Goal: Task Accomplishment & Management: Use online tool/utility

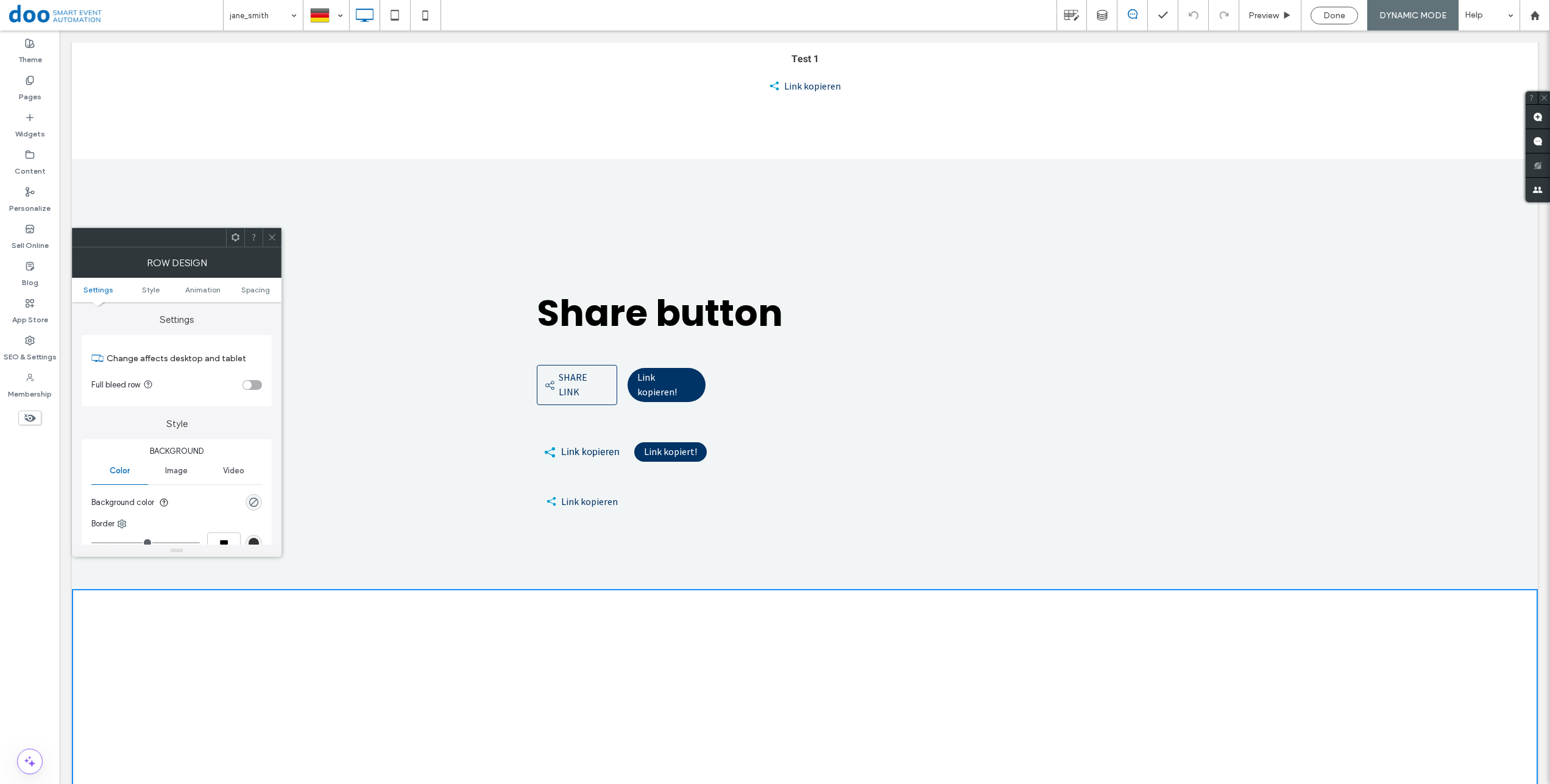
click at [275, 236] on icon at bounding box center [272, 237] width 9 height 9
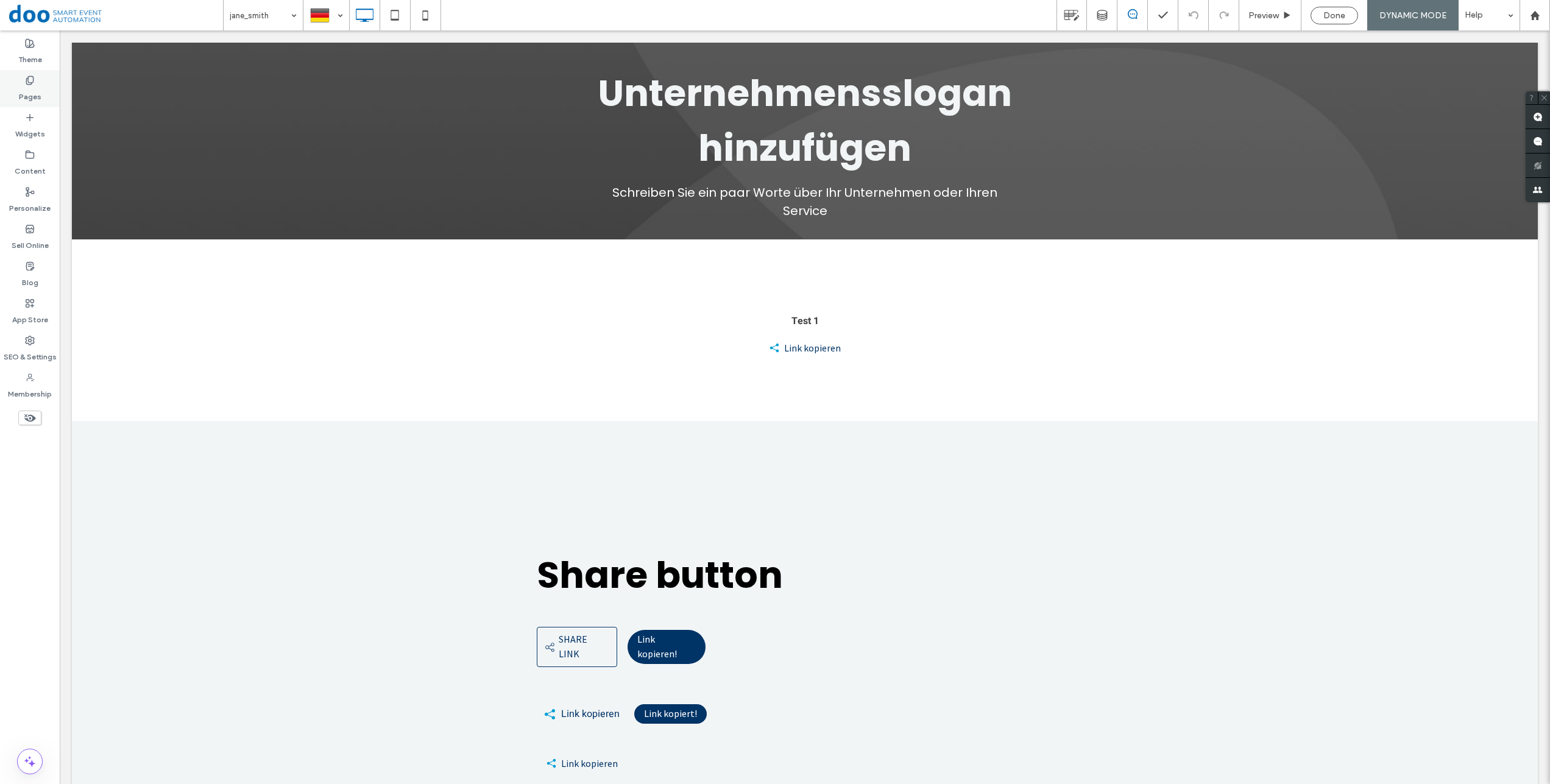
click at [28, 80] on icon at bounding box center [30, 80] width 10 height 10
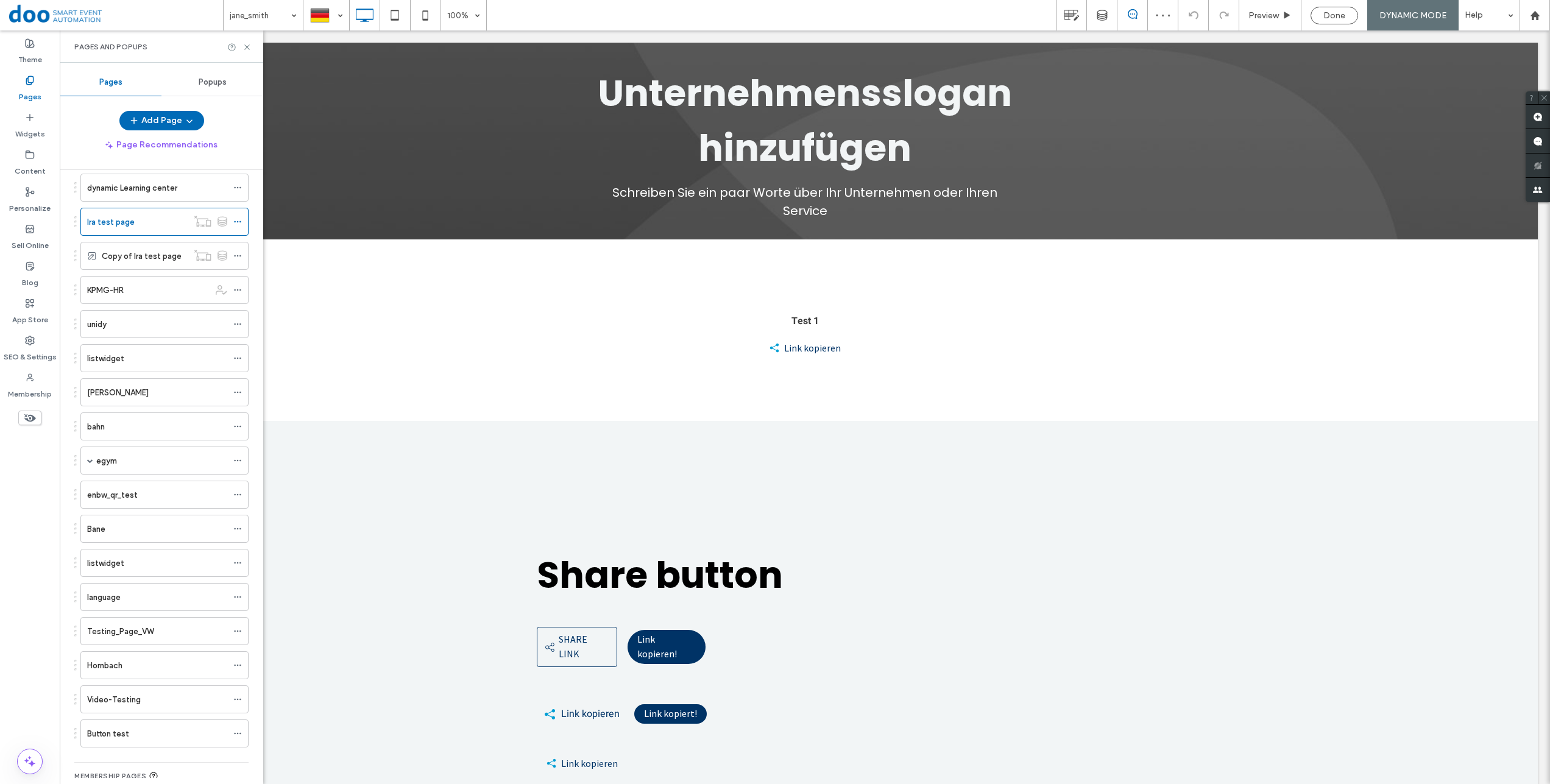
scroll to position [982, 0]
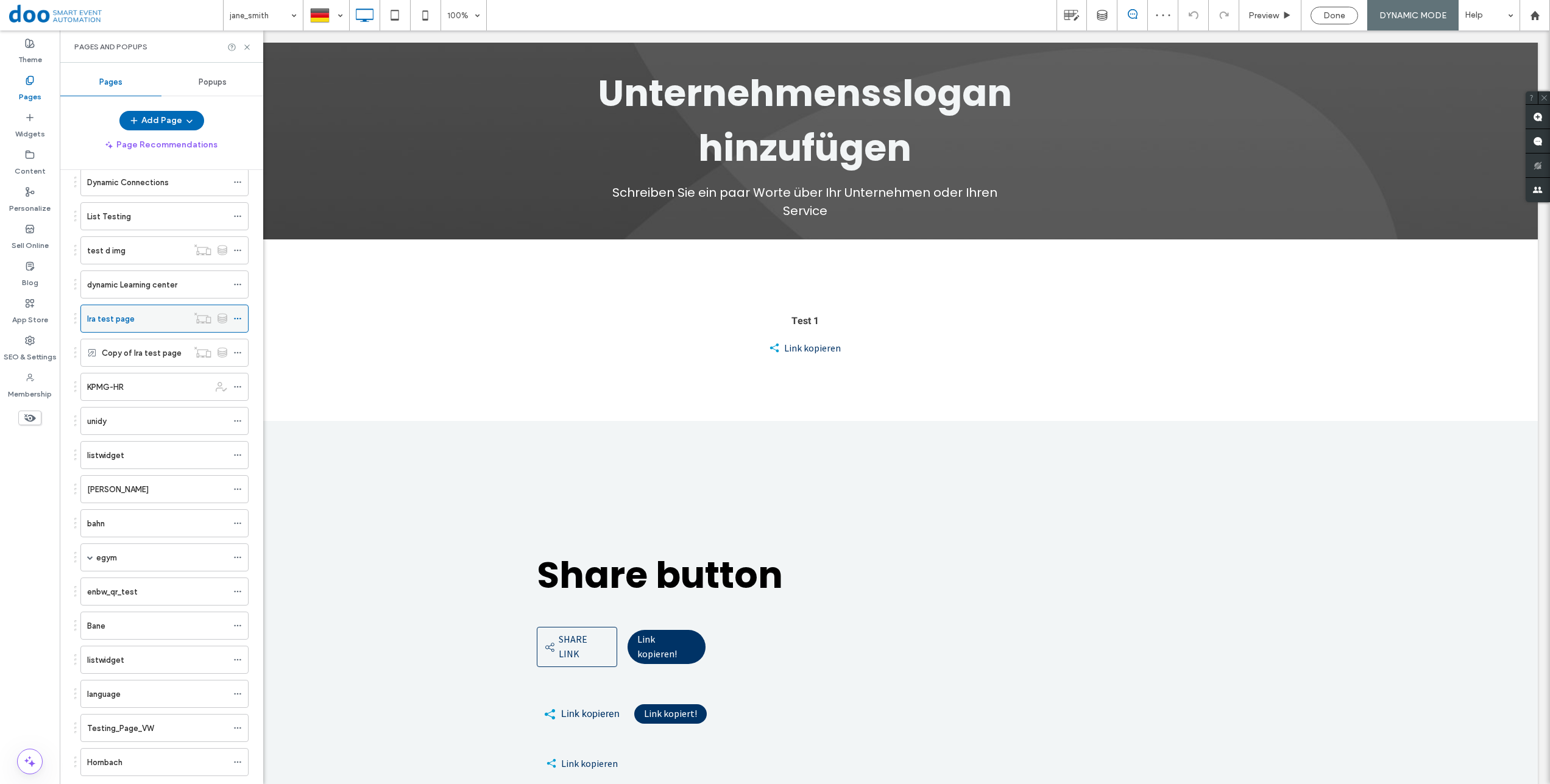
click at [238, 317] on icon at bounding box center [238, 318] width 9 height 9
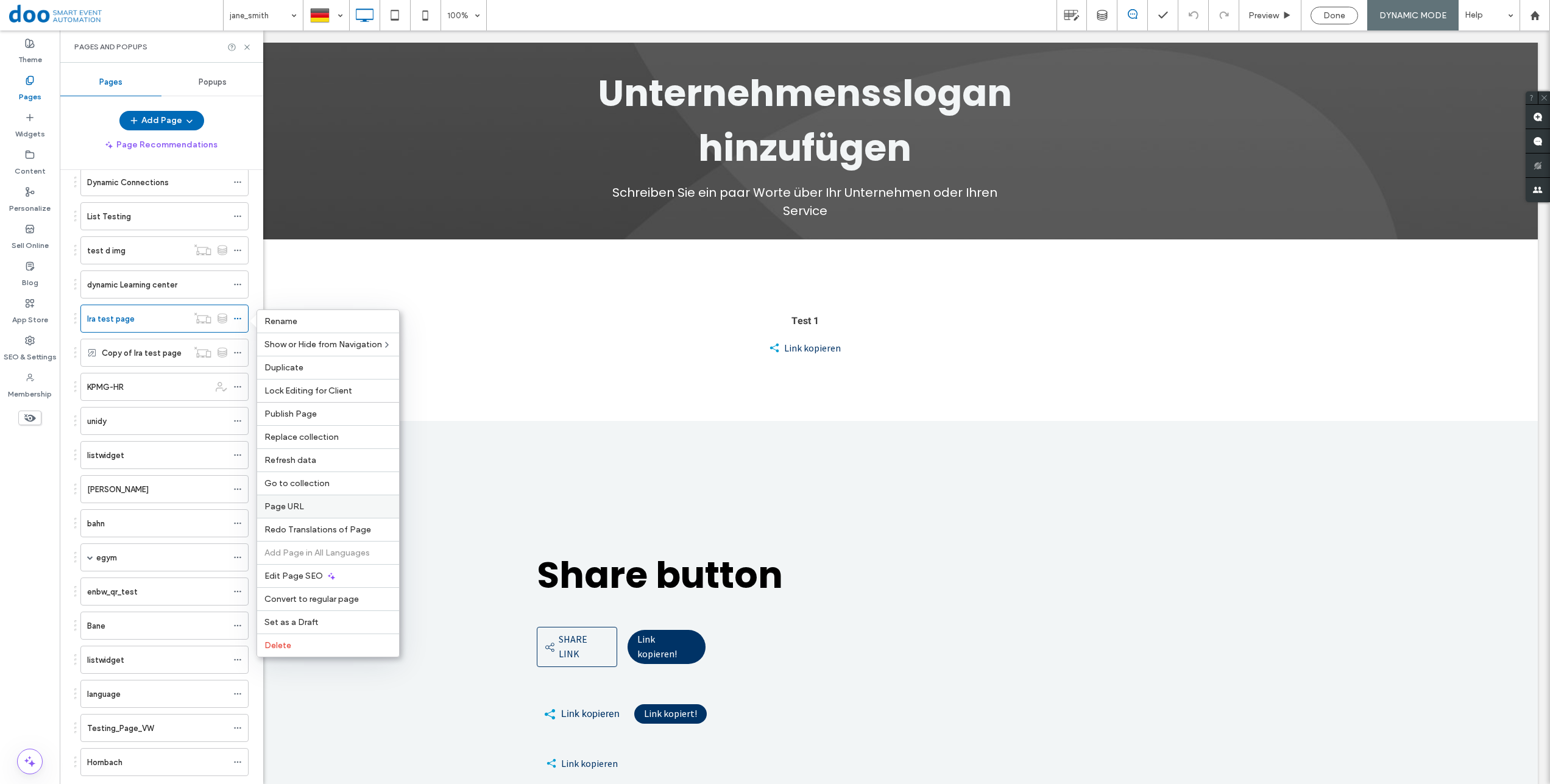
click at [311, 510] on label "Page URL" at bounding box center [328, 506] width 127 height 10
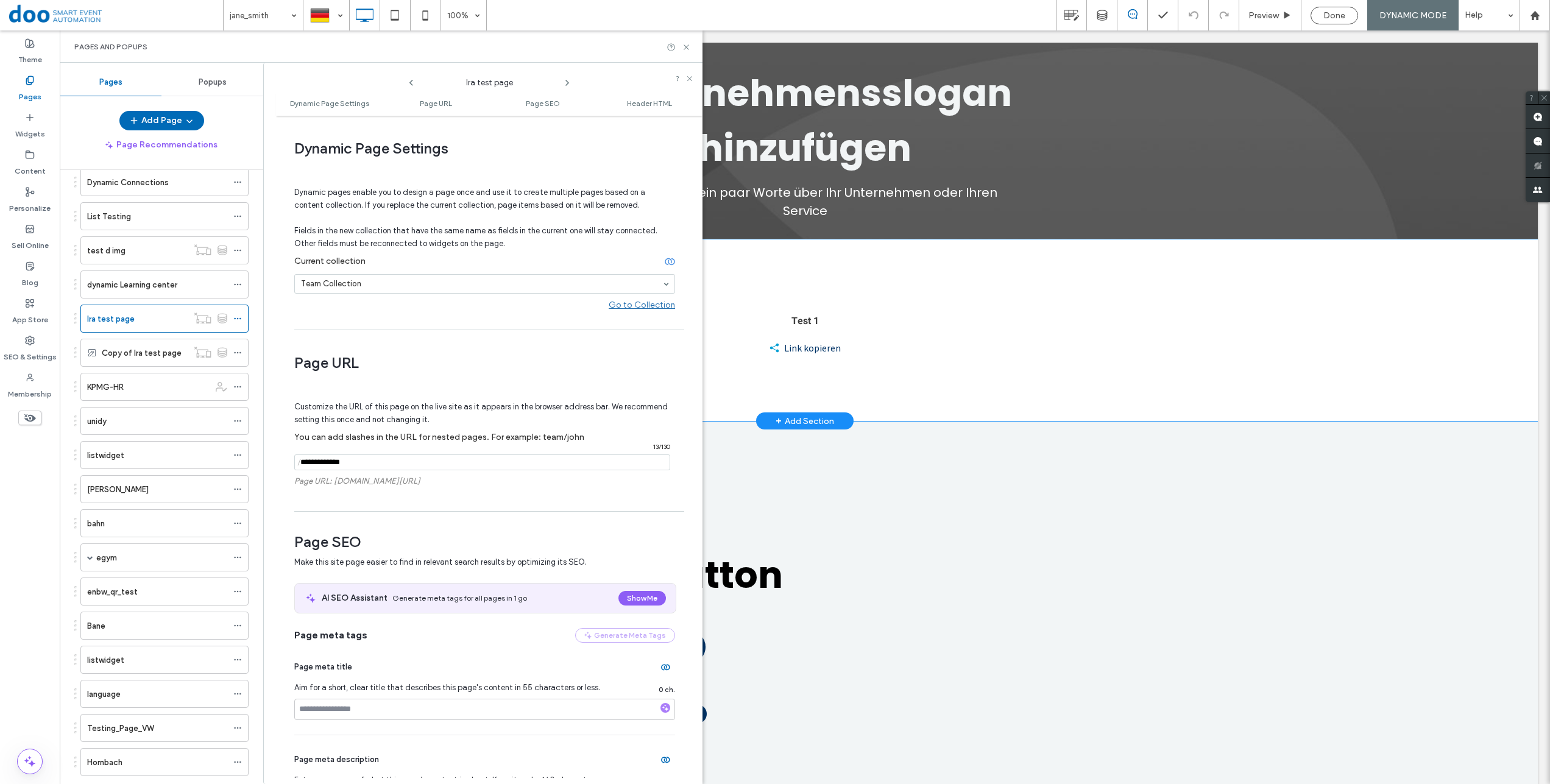
click at [1104, 363] on div "Test 1 Link kopieren Click To Paste Click To Paste Click To Paste Row + Add Sec…" at bounding box center [805, 330] width 1466 height 181
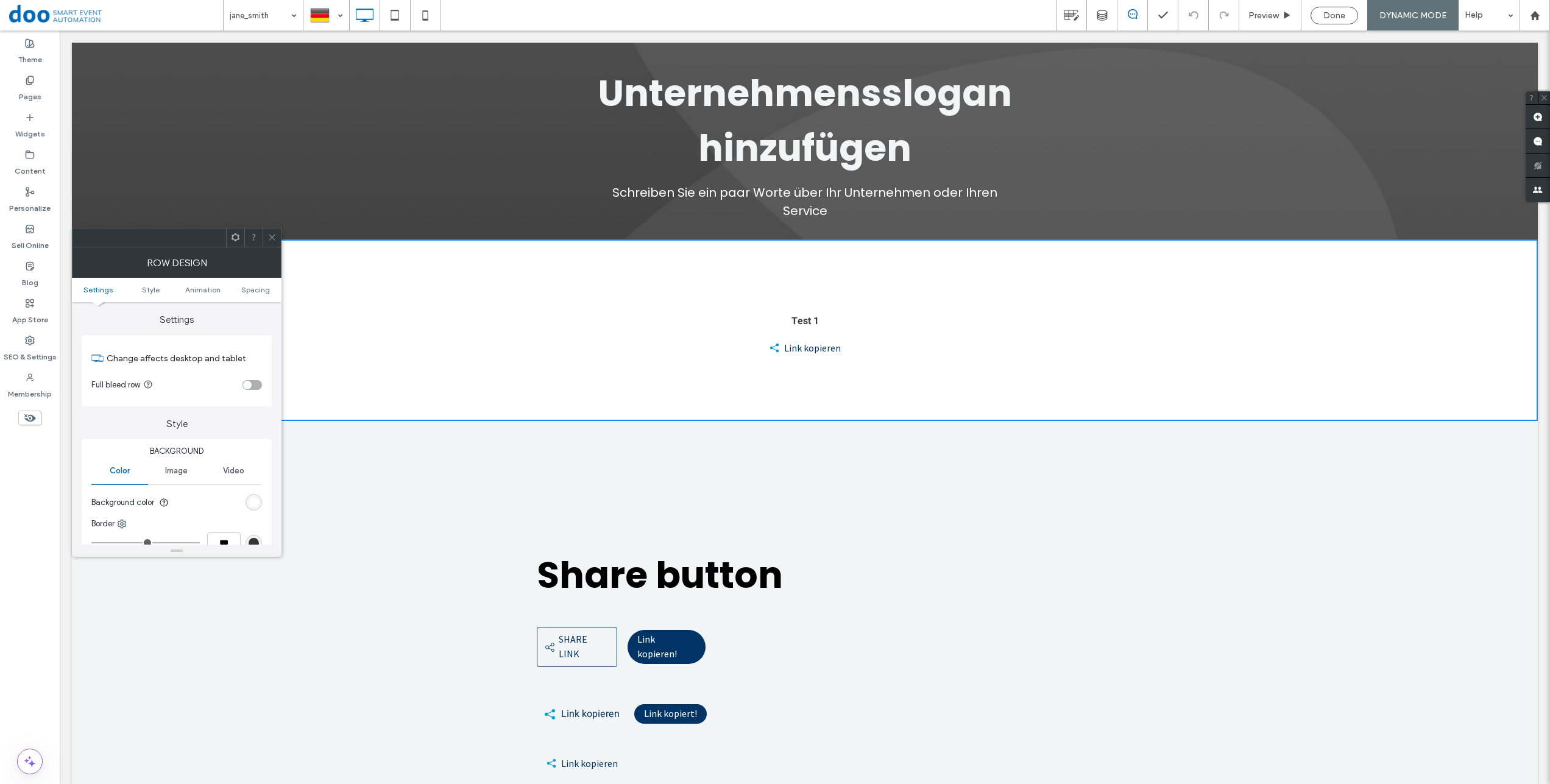
click at [268, 241] on icon at bounding box center [272, 237] width 9 height 9
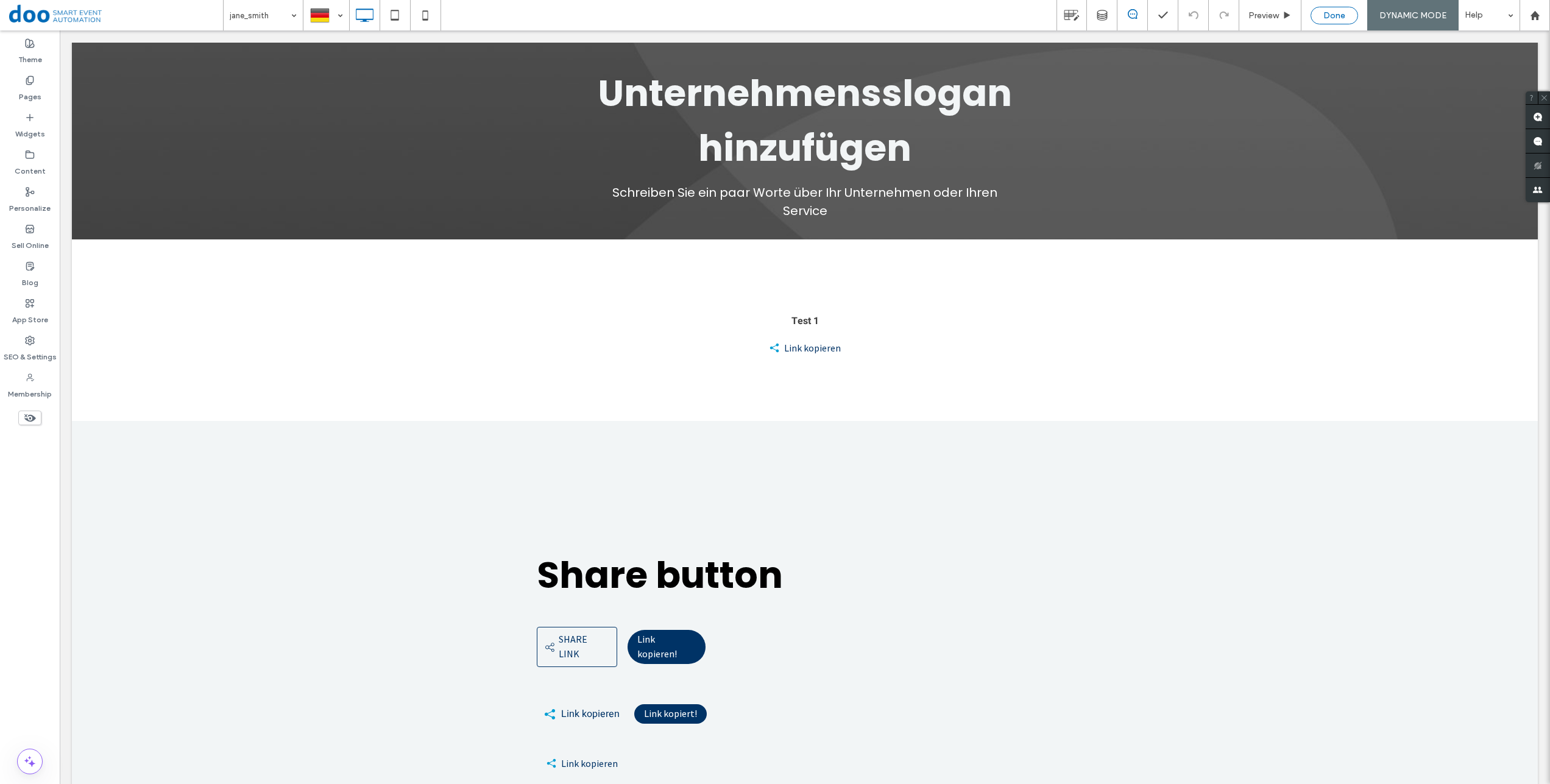
click at [1336, 16] on span "Done" at bounding box center [1334, 15] width 22 height 10
click at [1414, 17] on span "Republish" at bounding box center [1411, 15] width 40 height 10
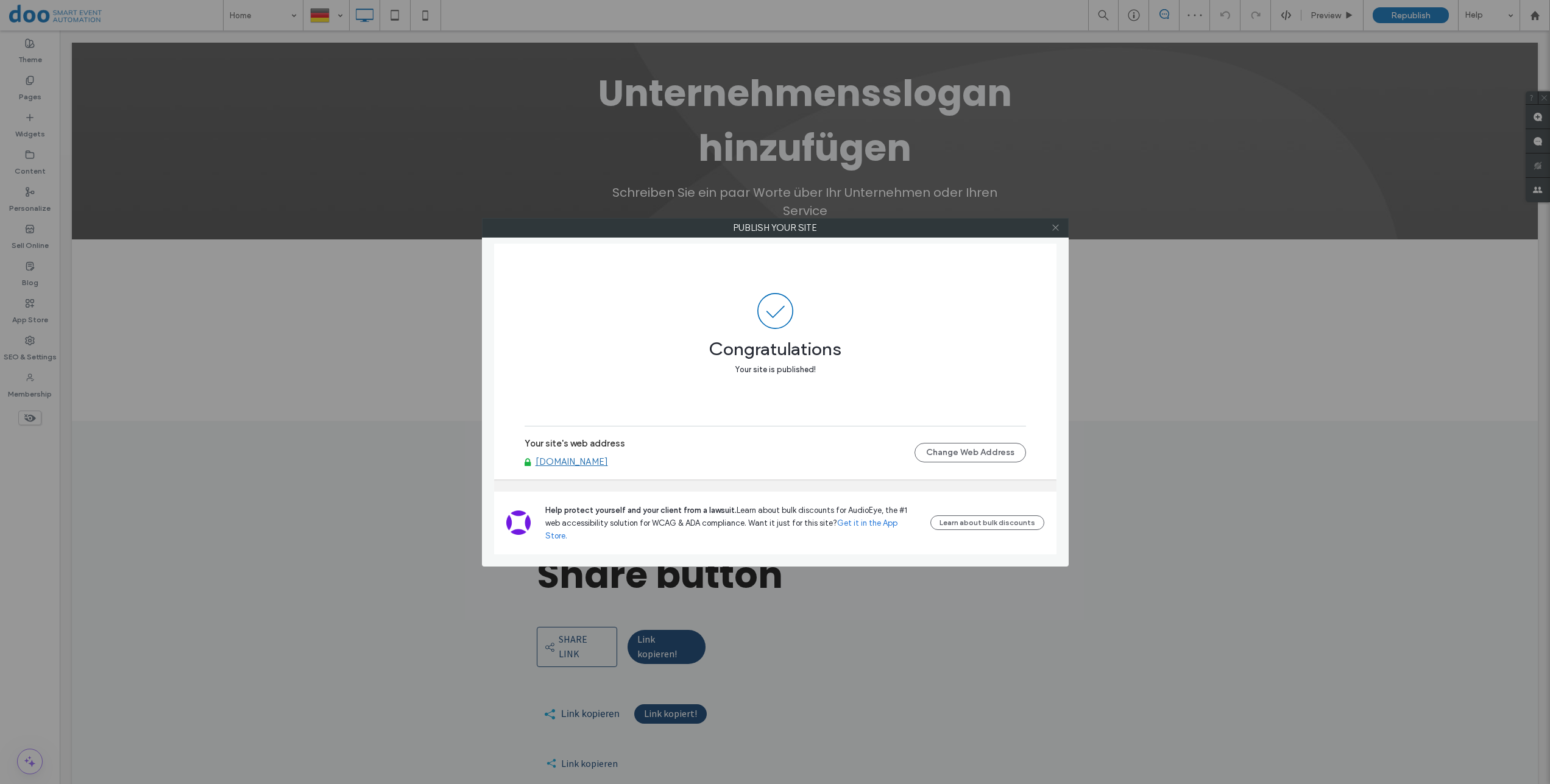
click at [1059, 226] on icon at bounding box center [1055, 227] width 9 height 9
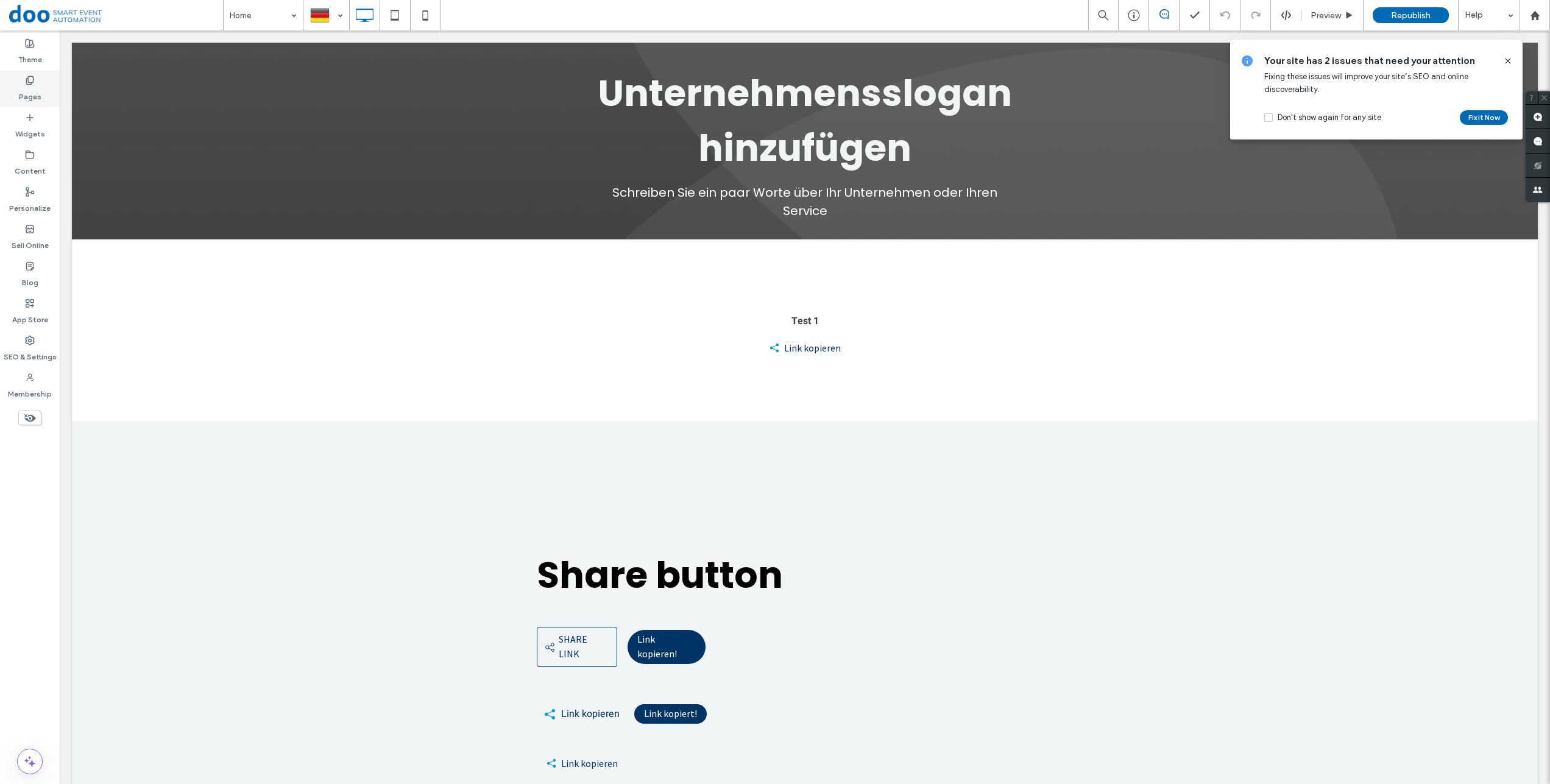
click at [26, 87] on label "Pages" at bounding box center [30, 94] width 23 height 17
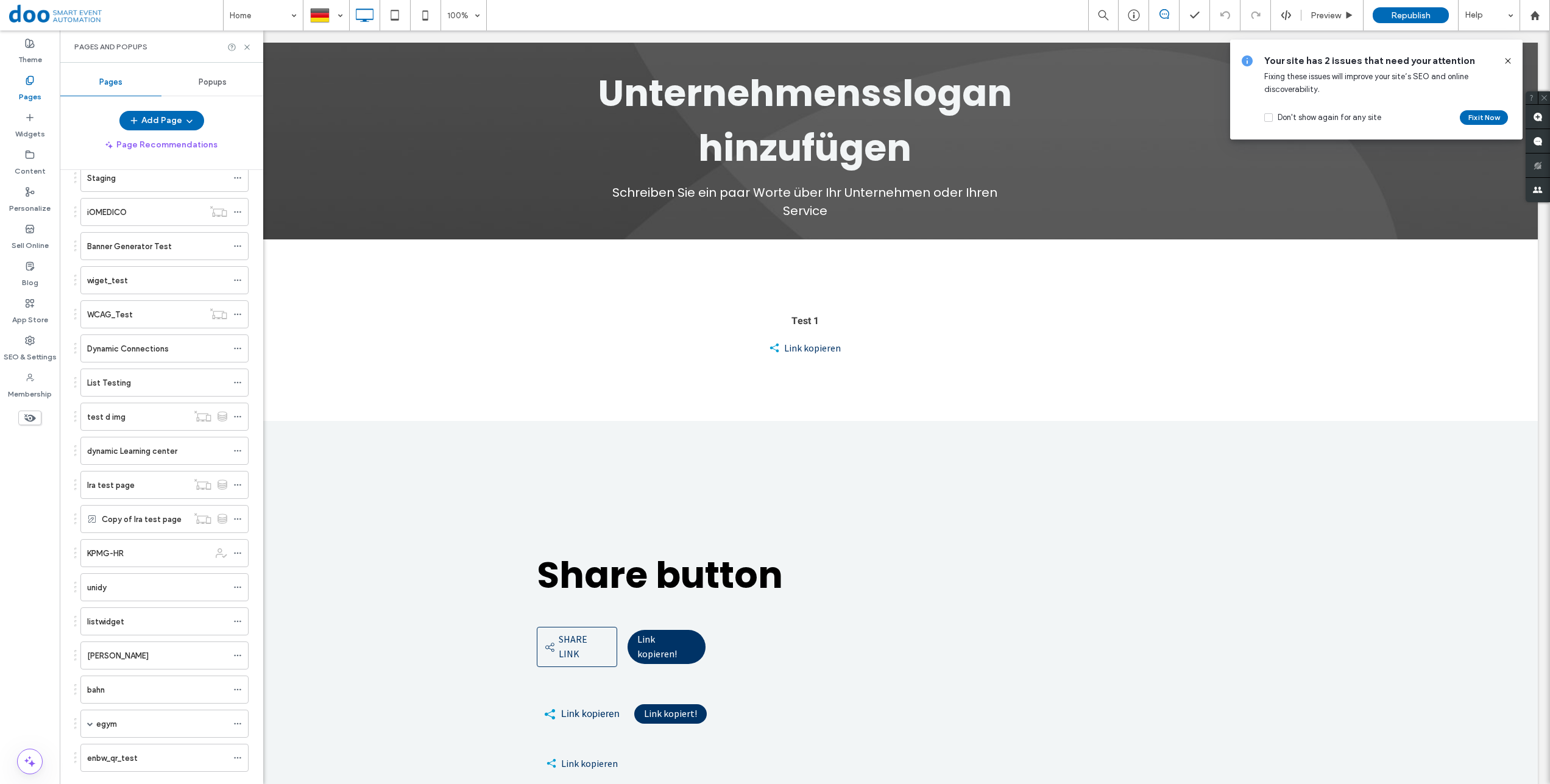
scroll to position [965, 0]
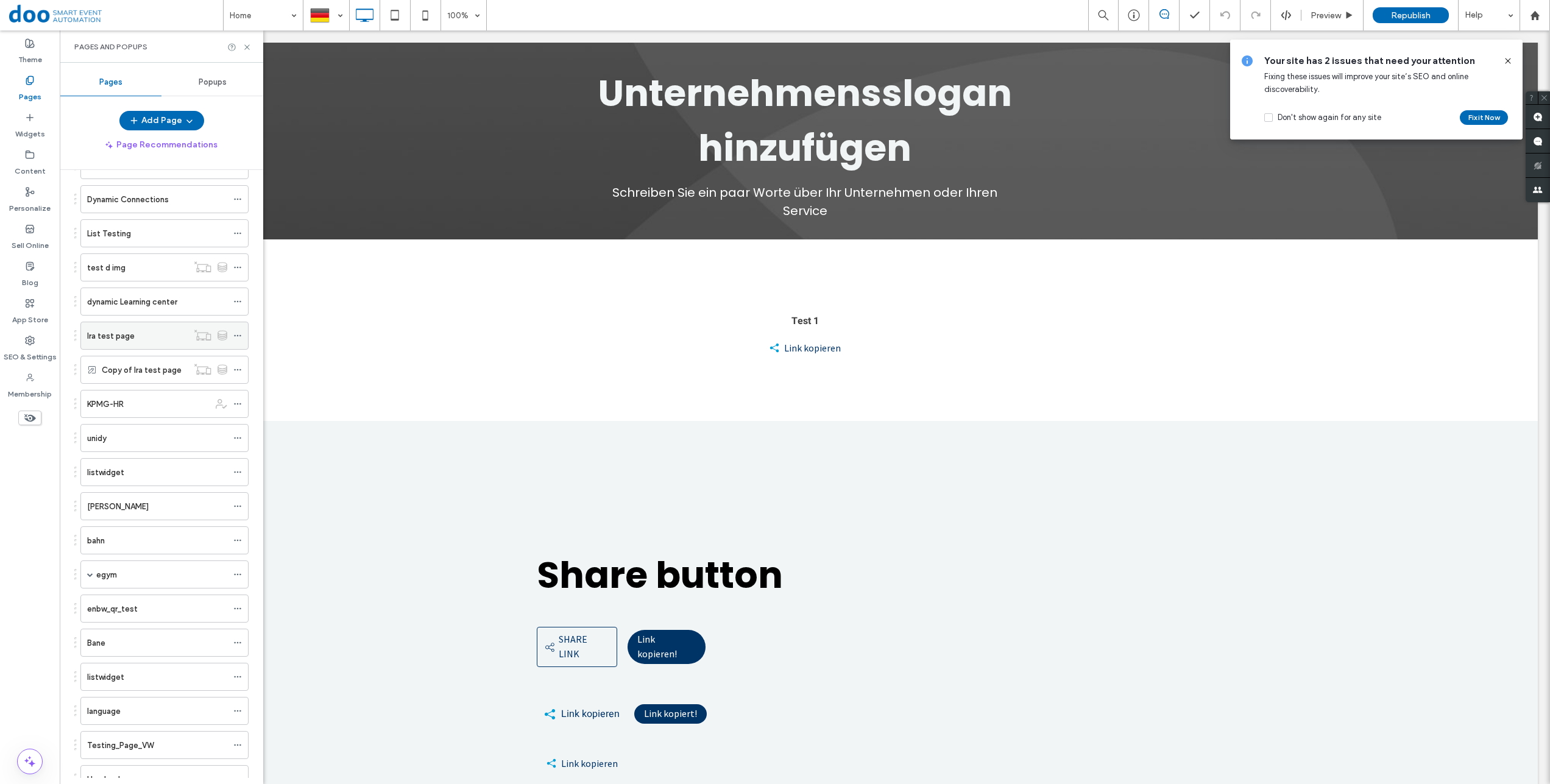
click at [135, 323] on div "Ira test page" at bounding box center [137, 336] width 101 height 27
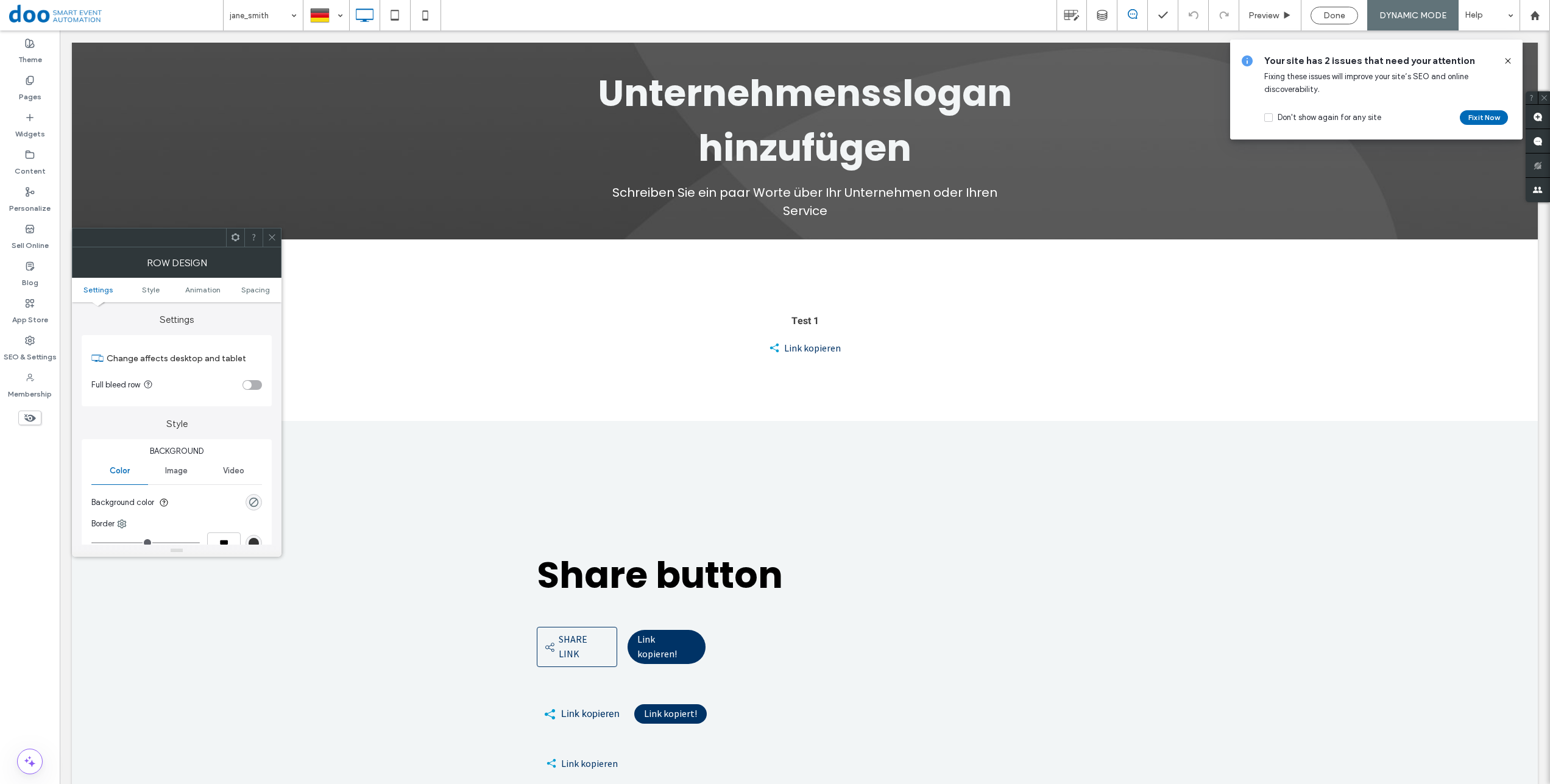
click at [267, 235] on div at bounding box center [272, 238] width 18 height 18
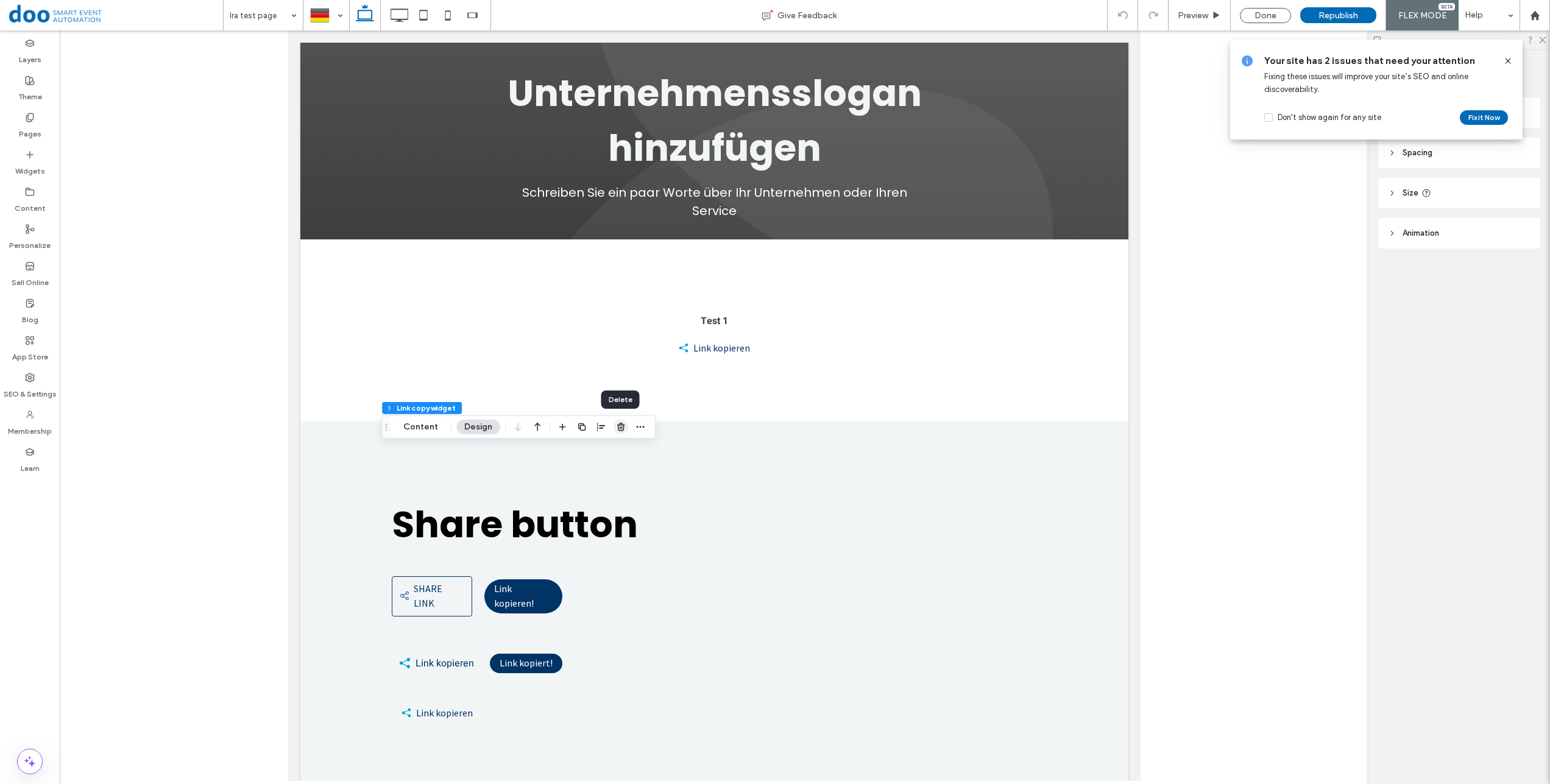
click at [622, 428] on use "button" at bounding box center [621, 426] width 7 height 8
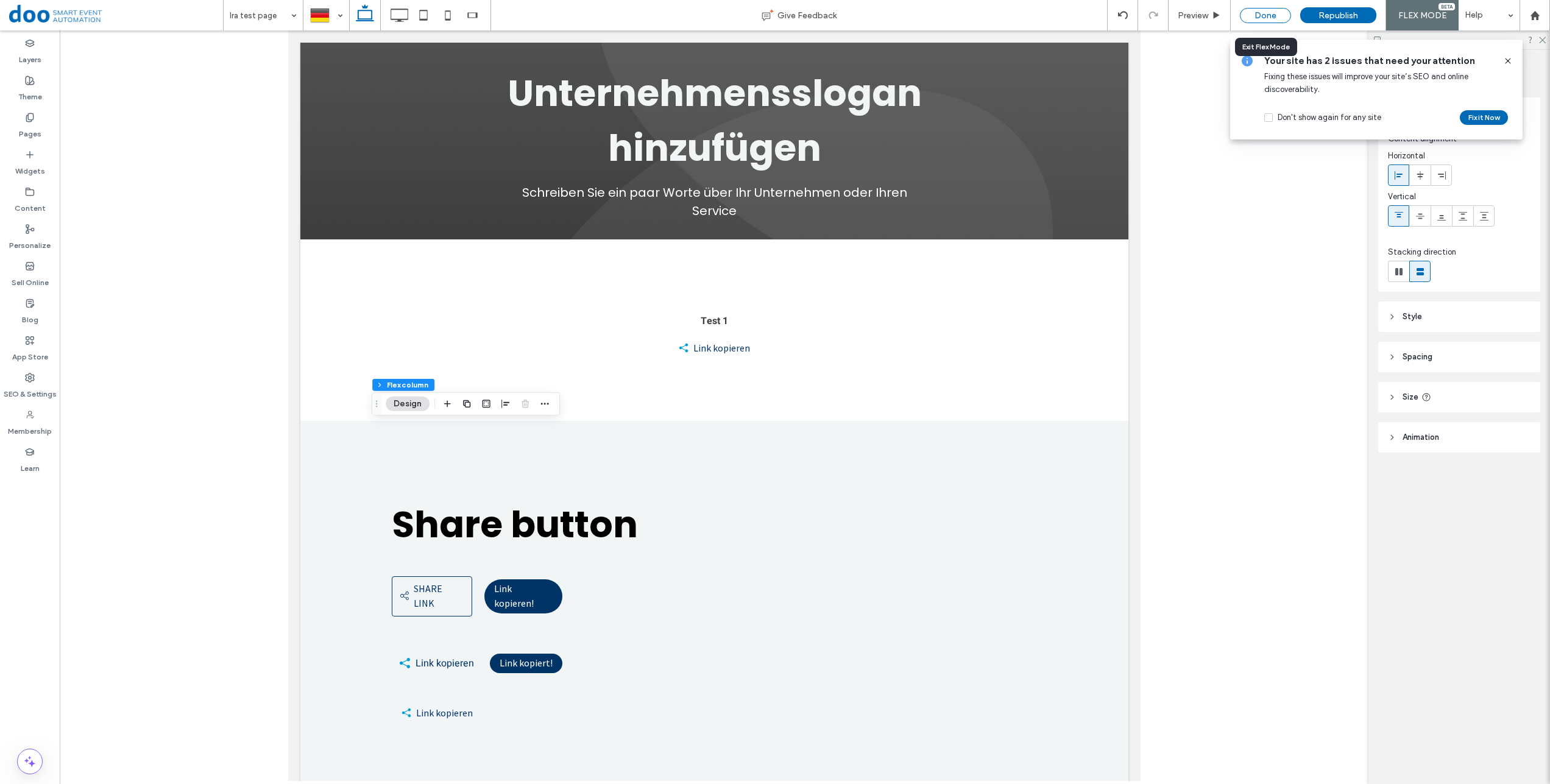
click at [1266, 17] on div "Done" at bounding box center [1266, 15] width 51 height 15
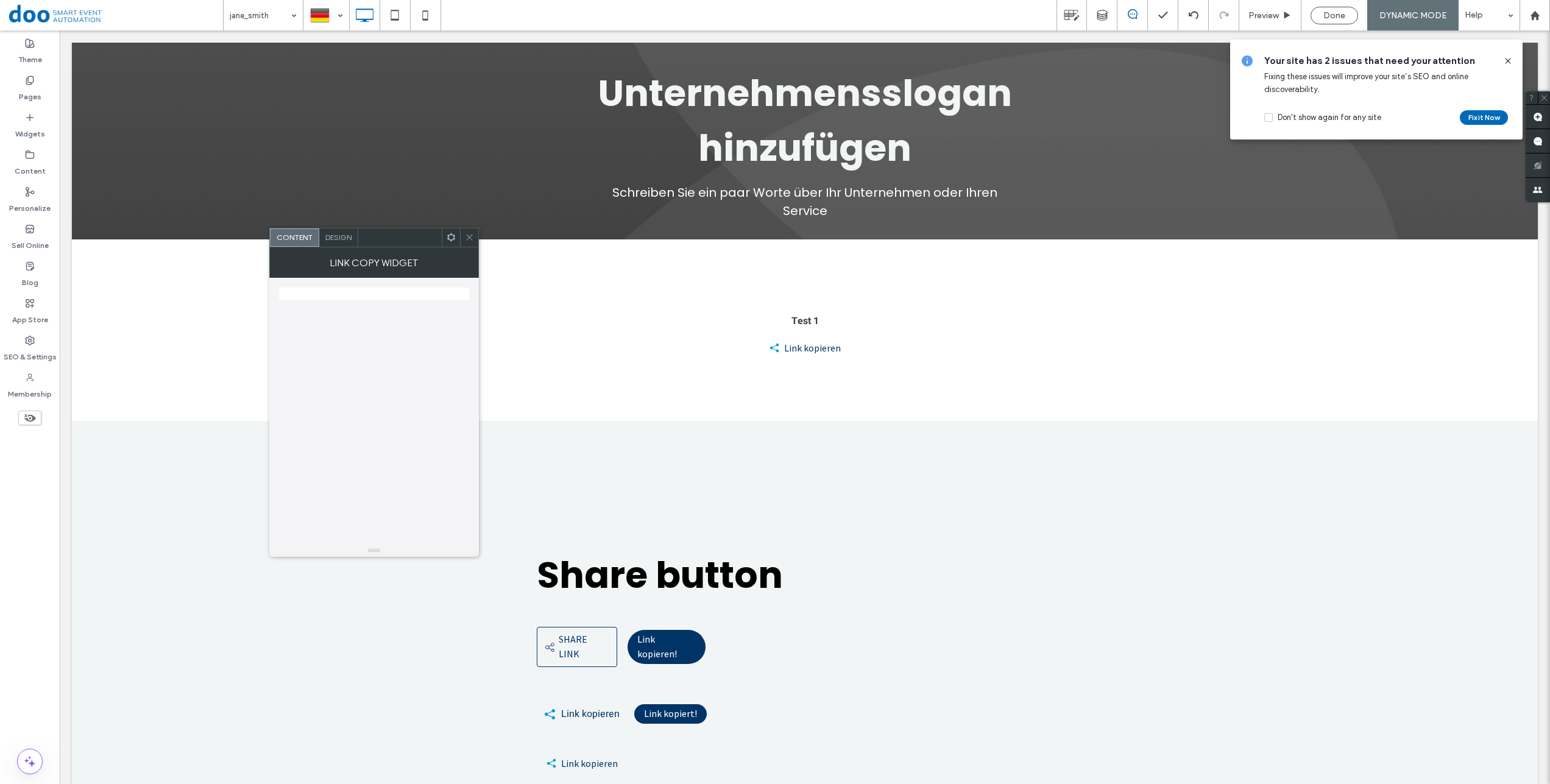
click at [474, 236] on icon at bounding box center [469, 237] width 9 height 9
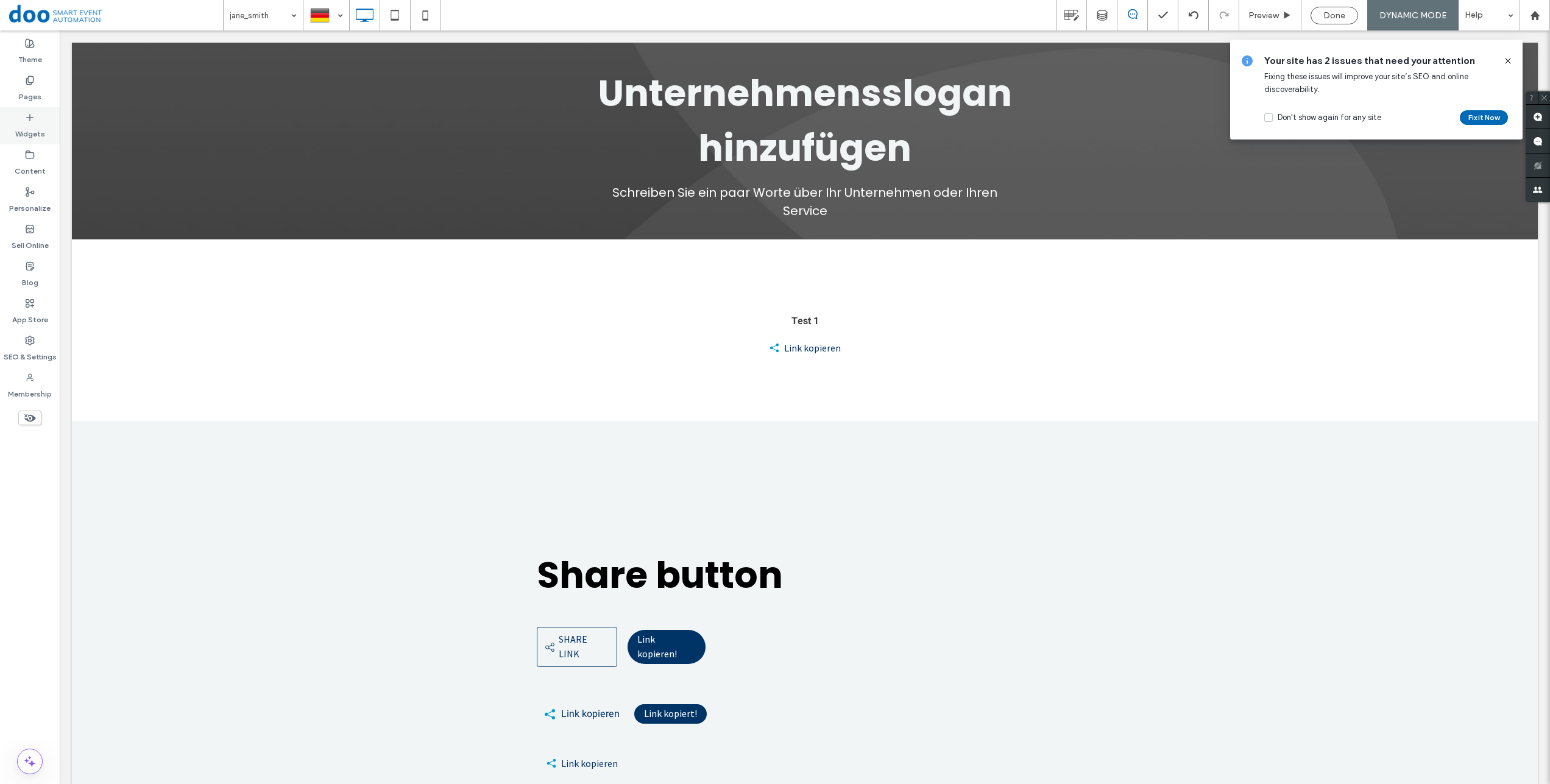
click at [31, 123] on label "Widgets" at bounding box center [30, 131] width 30 height 17
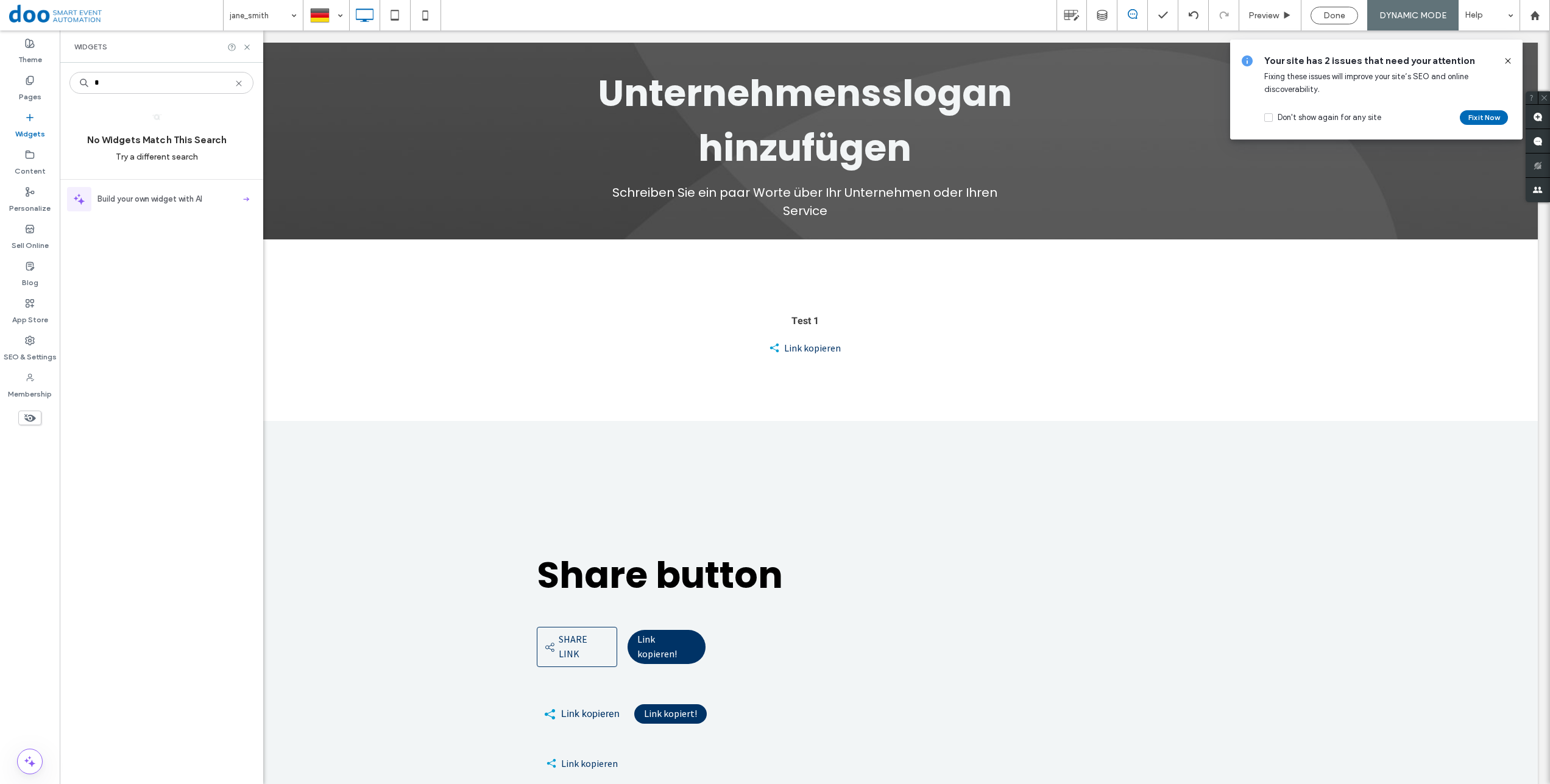
type input "*"
type input "****"
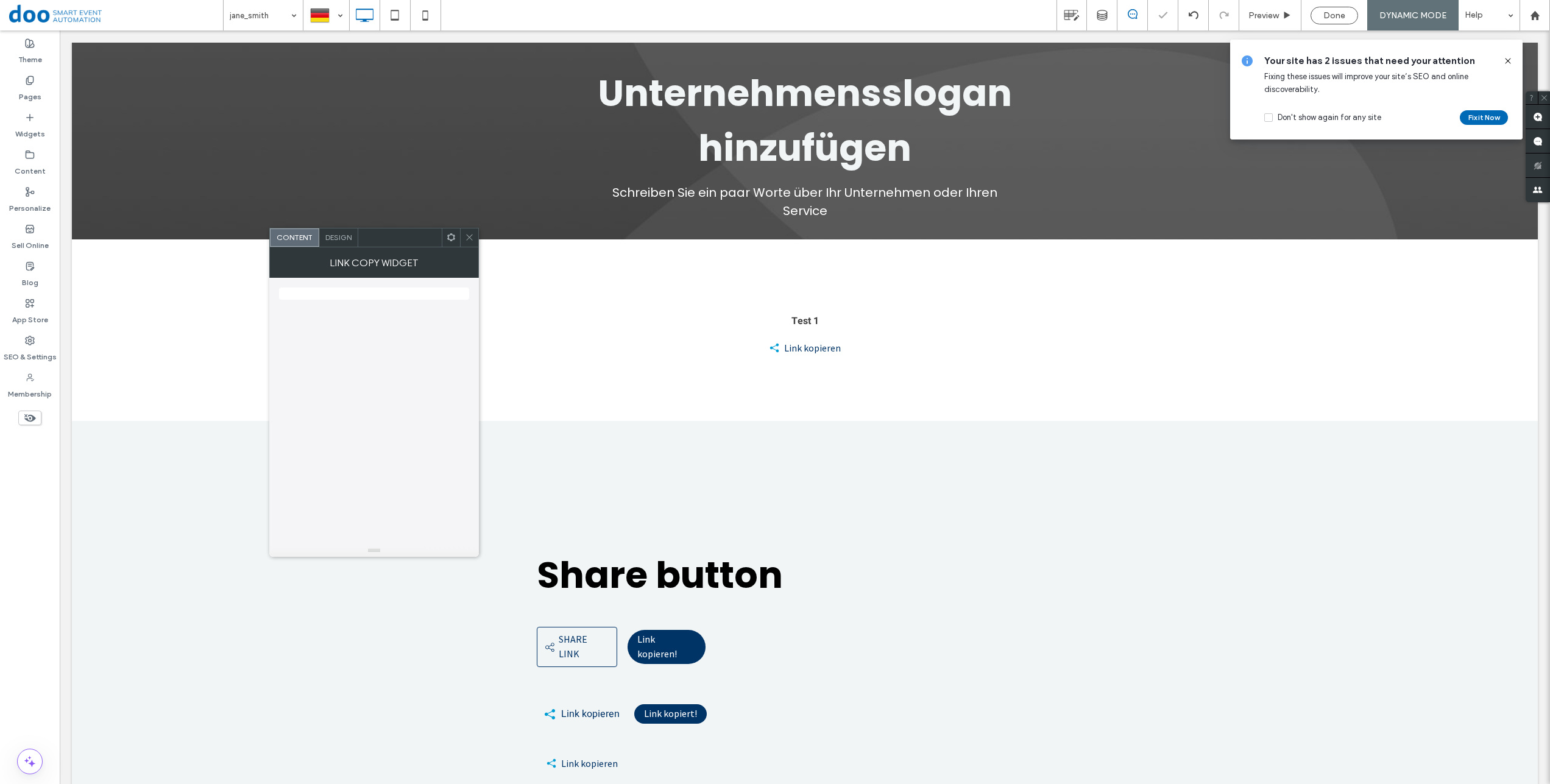
click at [469, 236] on use at bounding box center [469, 238] width 6 height 6
click at [352, 241] on div "Design" at bounding box center [339, 238] width 39 height 18
click at [473, 241] on icon at bounding box center [469, 237] width 9 height 9
click at [472, 239] on icon at bounding box center [469, 237] width 9 height 9
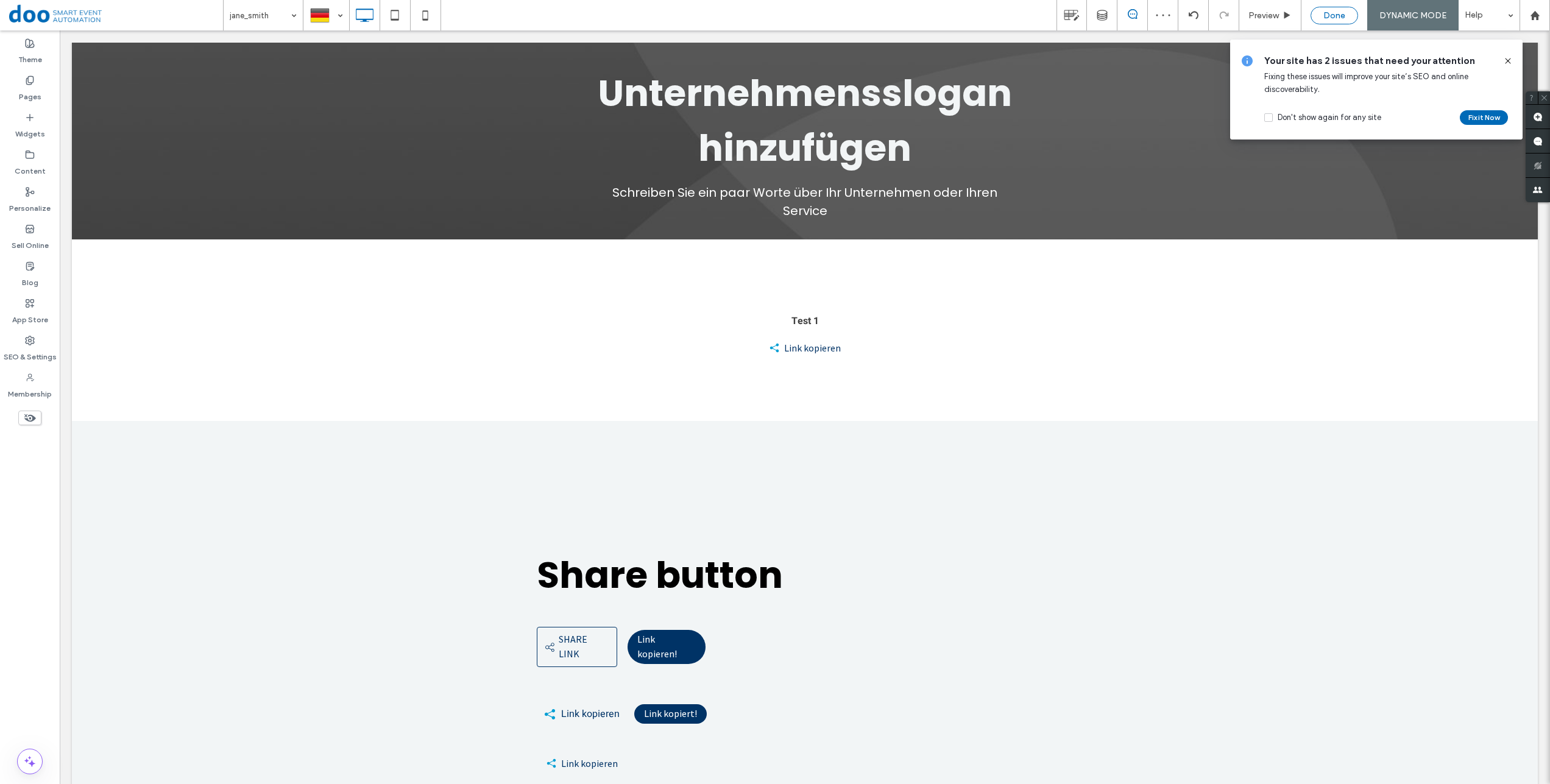
click at [1340, 9] on div "Done" at bounding box center [1334, 15] width 48 height 18
click at [1339, 18] on span "Done" at bounding box center [1334, 15] width 22 height 10
click at [26, 99] on label "Pages" at bounding box center [30, 94] width 23 height 17
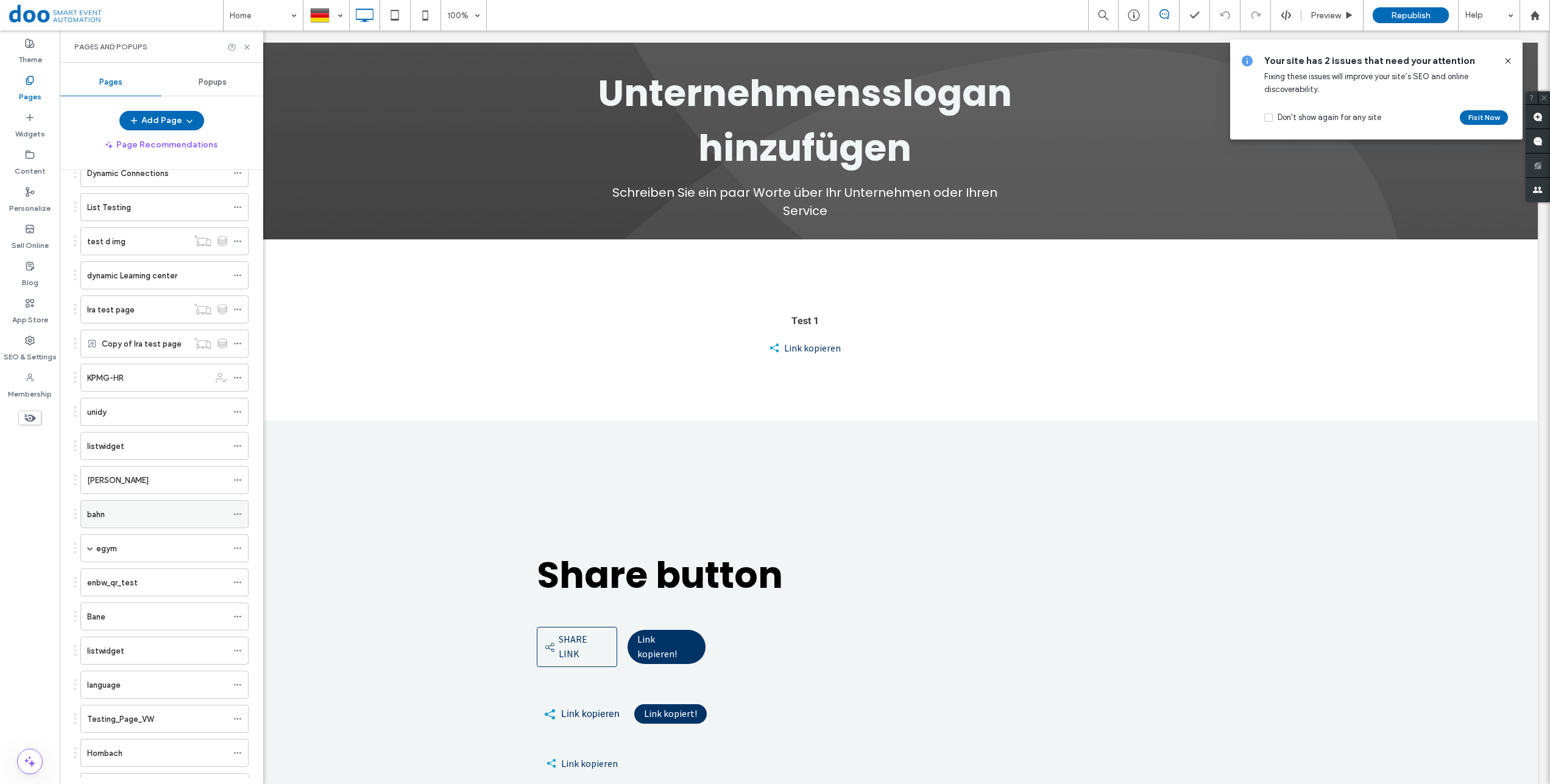
scroll to position [976, 0]
click at [157, 328] on div "Ira test page" at bounding box center [137, 325] width 101 height 13
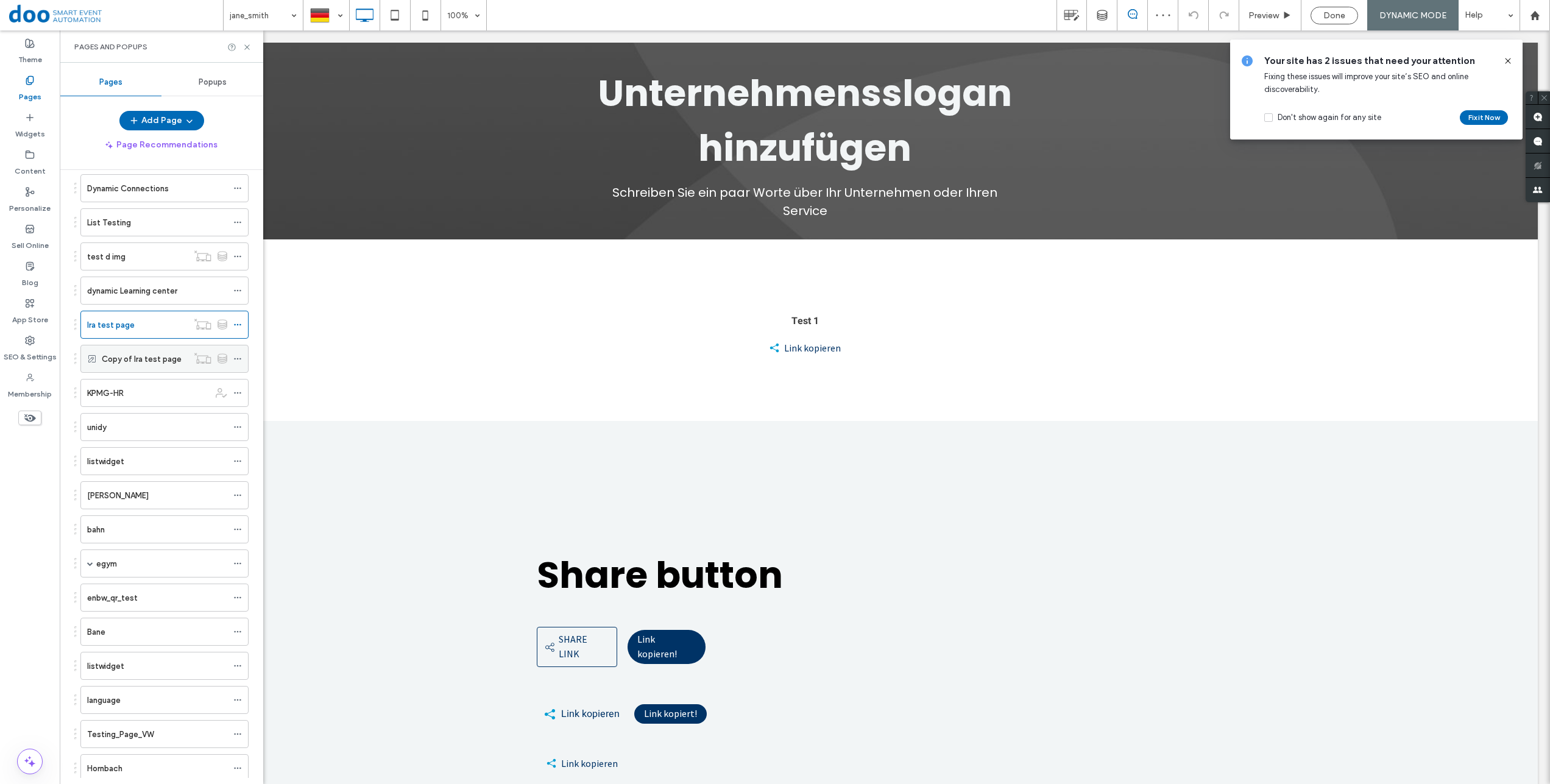
click at [147, 364] on label "Copy of Ira test page" at bounding box center [142, 359] width 80 height 21
click at [140, 333] on div "Ira test page" at bounding box center [137, 325] width 101 height 27
click at [1335, 21] on span "Done" at bounding box center [1334, 15] width 22 height 10
click at [116, 333] on div "Ira test page" at bounding box center [137, 325] width 101 height 27
click at [1267, 16] on span "Preview" at bounding box center [1264, 15] width 31 height 10
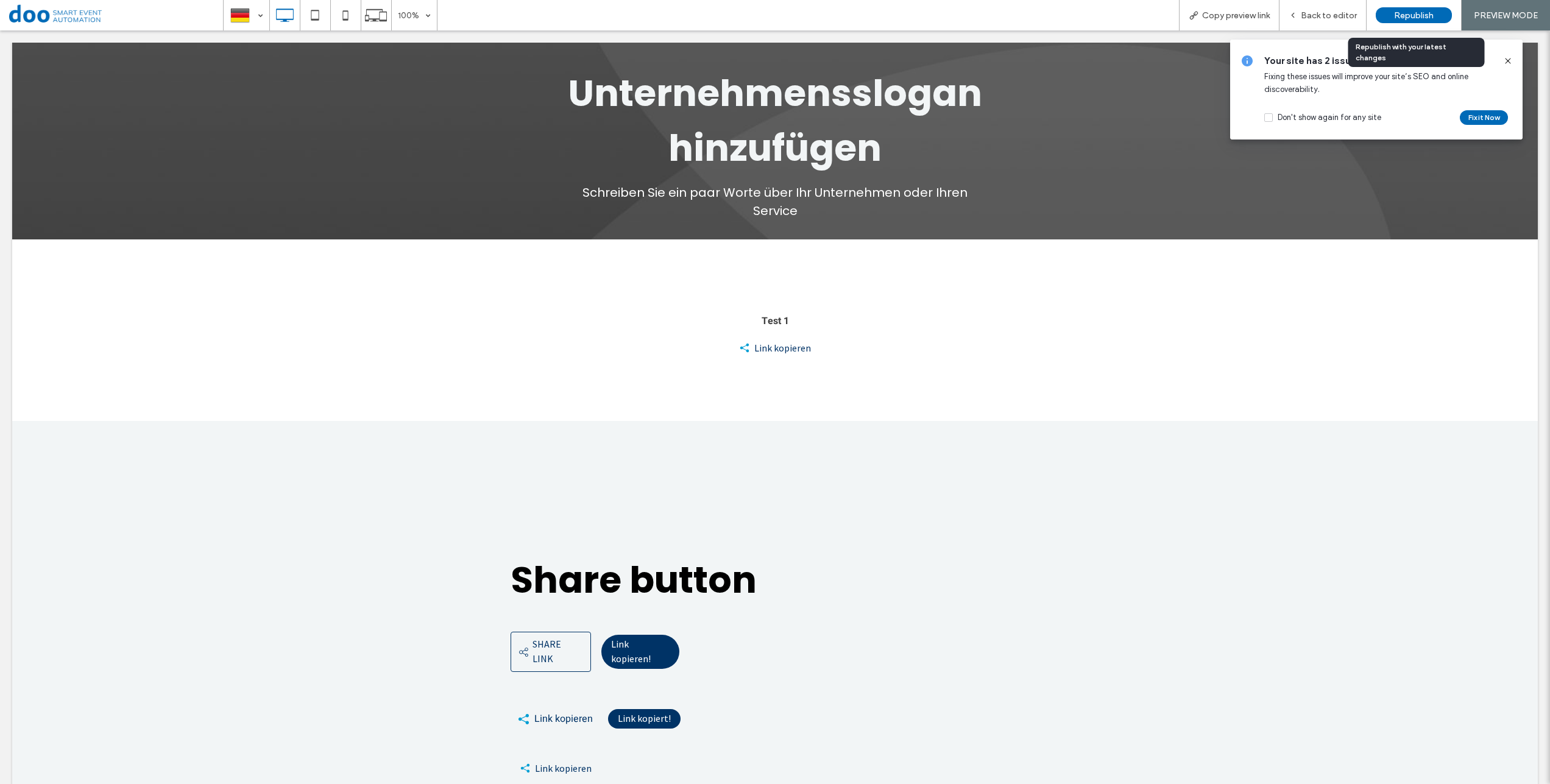
click at [1383, 16] on div "Republish" at bounding box center [1414, 15] width 76 height 16
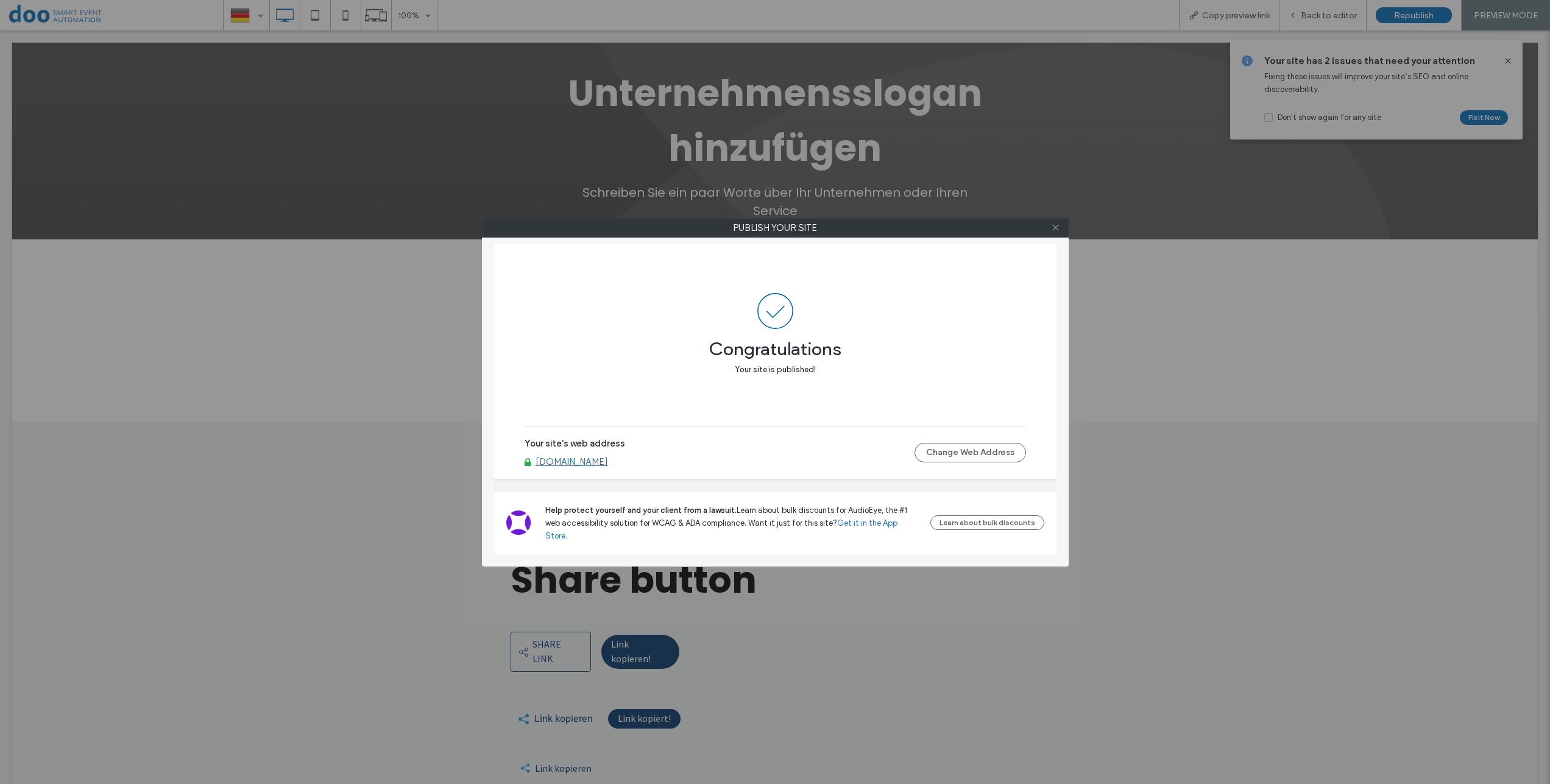
click at [1059, 225] on icon at bounding box center [1055, 227] width 9 height 9
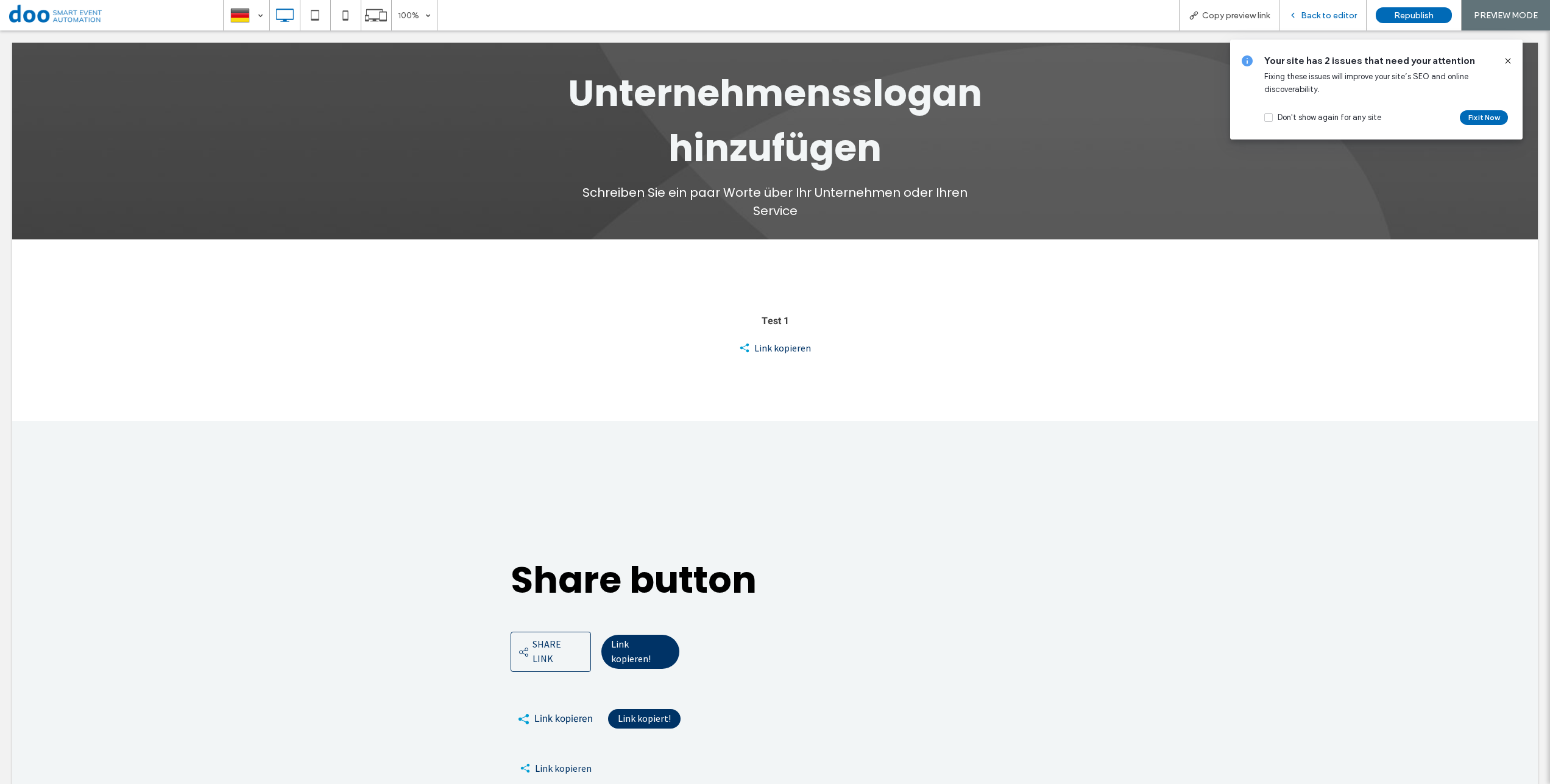
click at [1325, 11] on span "Back to editor" at bounding box center [1329, 15] width 56 height 10
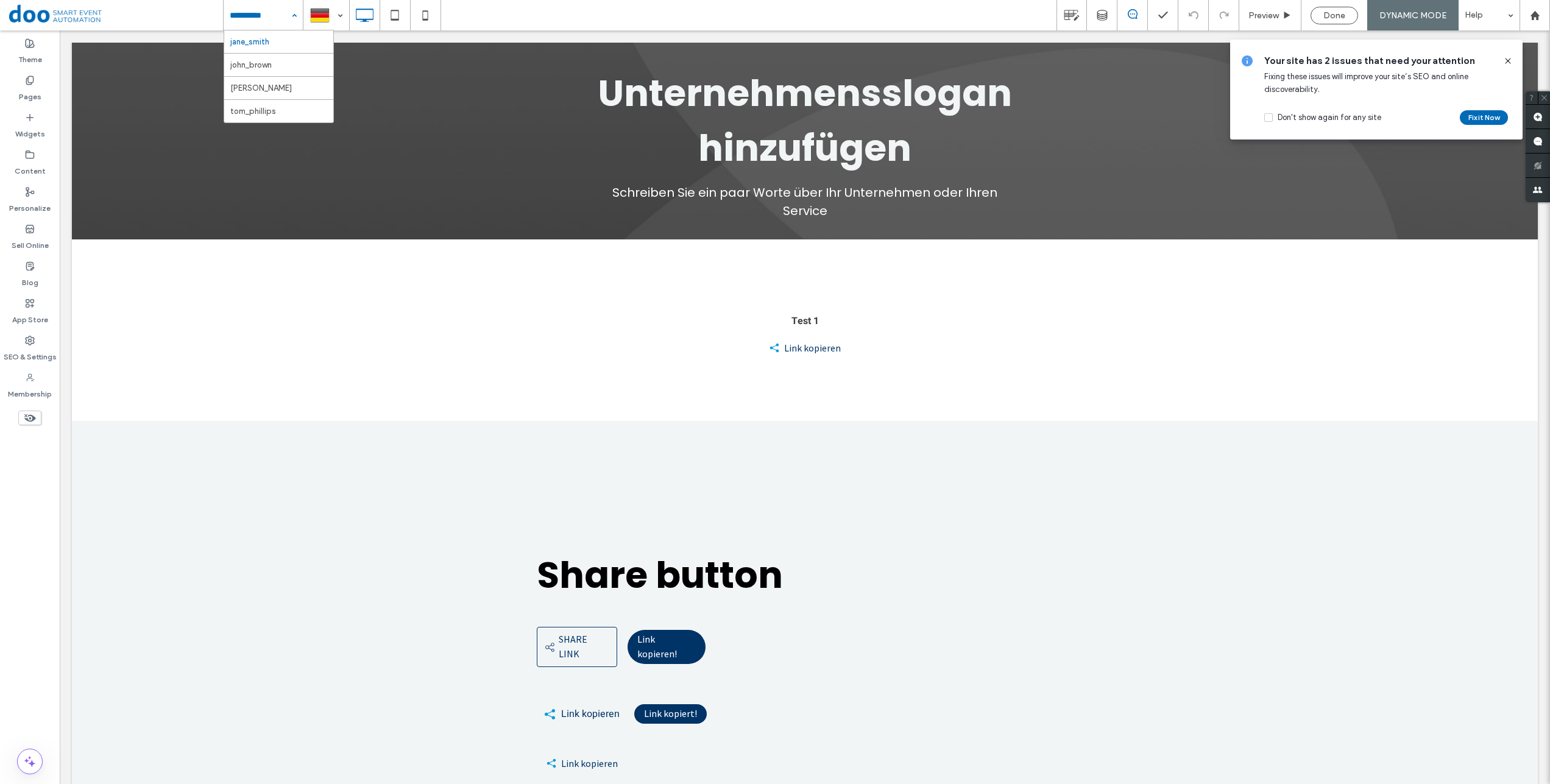
click at [246, 20] on input at bounding box center [260, 15] width 61 height 31
